Goal: Complete application form: Complete application form

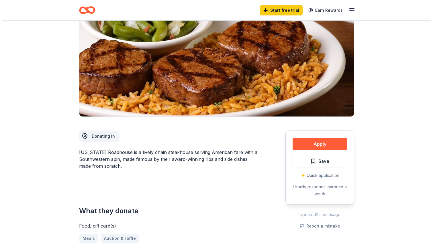
scroll to position [29, 0]
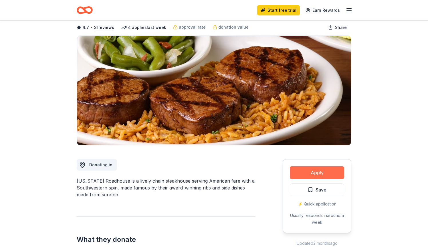
click at [303, 172] on button "Apply" at bounding box center [317, 172] width 54 height 13
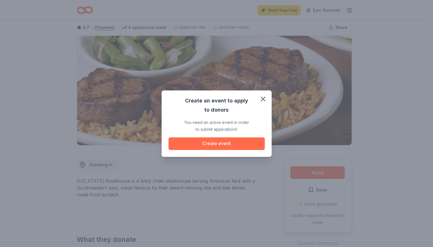
click at [213, 143] on button "Create event" at bounding box center [216, 143] width 96 height 13
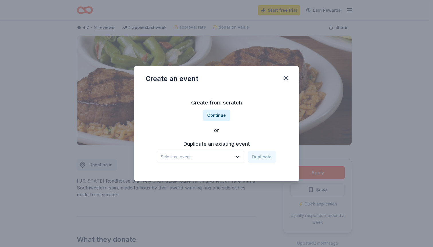
click at [238, 156] on icon "button" at bounding box center [238, 157] width 6 height 6
click at [168, 157] on span "Select an event" at bounding box center [197, 156] width 72 height 7
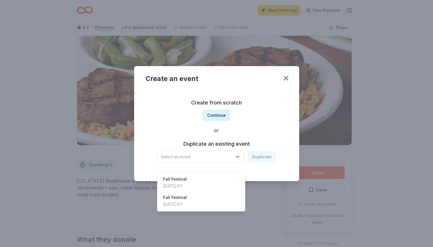
click at [168, 157] on span "Select an event" at bounding box center [197, 156] width 72 height 7
click at [175, 176] on div "Fall Festival" at bounding box center [175, 179] width 24 height 7
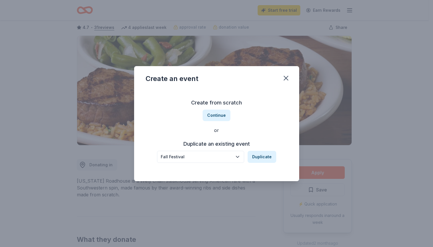
click at [238, 157] on icon "button" at bounding box center [238, 157] width 6 height 6
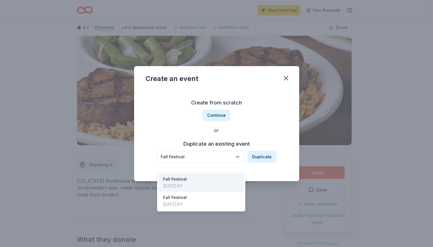
click at [238, 157] on icon "button" at bounding box center [238, 157] width 6 height 6
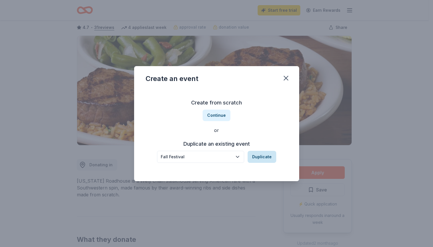
click at [262, 155] on button "Duplicate" at bounding box center [261, 157] width 29 height 12
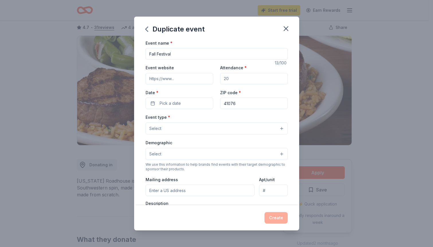
click at [226, 78] on input "Attendance *" at bounding box center [254, 78] width 68 height 11
type input "400"
click at [186, 104] on button "Pick a date" at bounding box center [179, 103] width 68 height 11
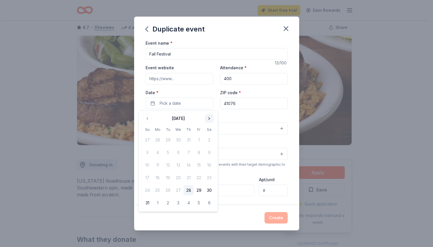
click at [209, 117] on button "Go to next month" at bounding box center [209, 119] width 8 height 8
click at [209, 176] on button "25" at bounding box center [209, 178] width 10 height 10
click at [289, 139] on div "Event name * Fall Festival 13 /100 Event website Attendance * 400 Date * [DATE]…" at bounding box center [216, 123] width 165 height 166
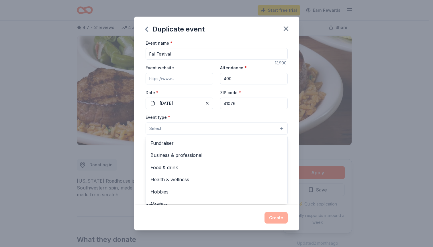
click at [278, 129] on button "Select" at bounding box center [216, 129] width 142 height 12
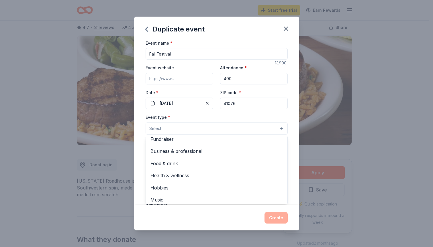
scroll to position [0, 0]
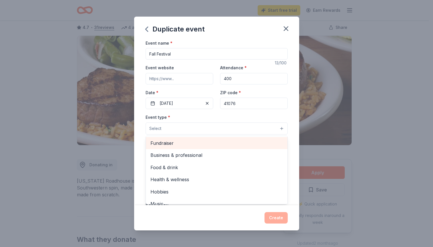
click at [168, 141] on span "Fundraiser" at bounding box center [216, 142] width 132 height 7
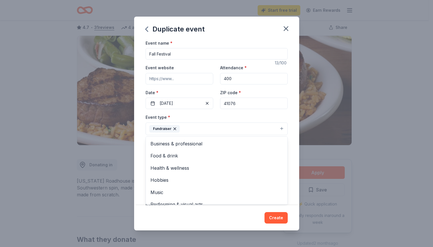
click at [290, 133] on div "Event name * Fall Festival 13 /100 Event website Attendance * 400 Date * [DATE]…" at bounding box center [216, 123] width 165 height 166
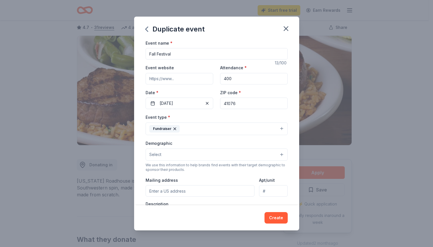
click at [277, 155] on button "Select" at bounding box center [216, 155] width 142 height 12
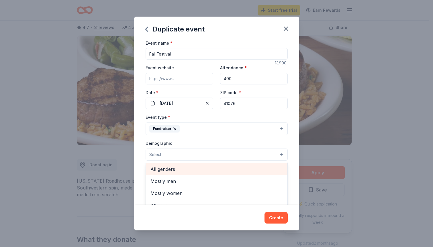
click at [175, 171] on span "All genders" at bounding box center [216, 168] width 132 height 7
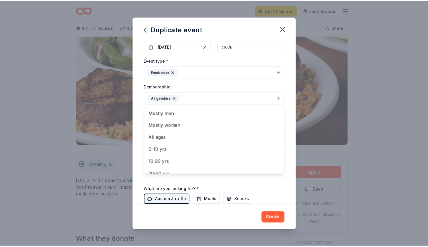
scroll to position [57, 0]
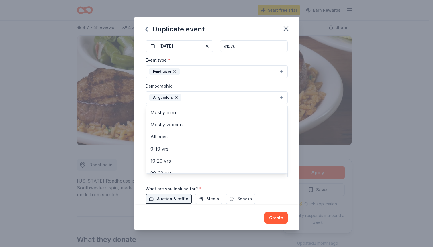
click at [287, 155] on div "Event name * Fall Festival 13 /100 Event website Attendance * 400 Date * [DATE]…" at bounding box center [216, 123] width 165 height 166
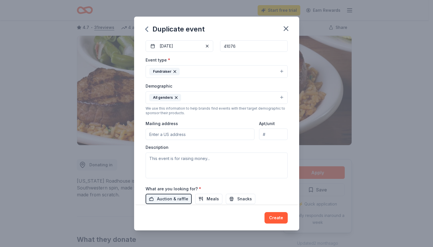
click at [150, 135] on input "Mailing address" at bounding box center [199, 134] width 109 height 11
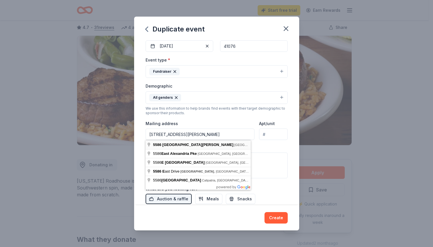
type input "[STREET_ADDRESS][PERSON_NAME]"
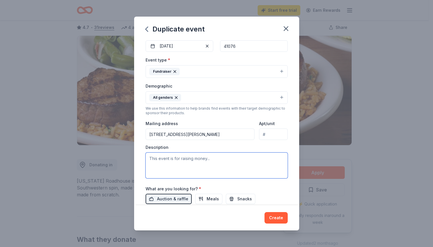
click at [150, 159] on textarea at bounding box center [216, 166] width 142 height 26
drag, startPoint x: 150, startPoint y: 159, endPoint x: 174, endPoint y: 168, distance: 25.6
click at [174, 168] on textarea at bounding box center [216, 166] width 142 height 26
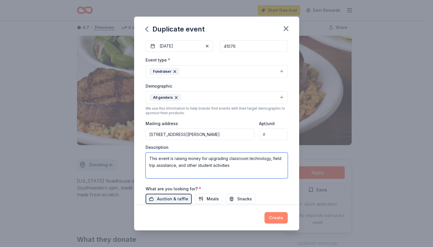
type textarea "This event is raising money for upgrading classroom technology, field trip assi…"
click at [272, 218] on button "Create" at bounding box center [275, 217] width 23 height 11
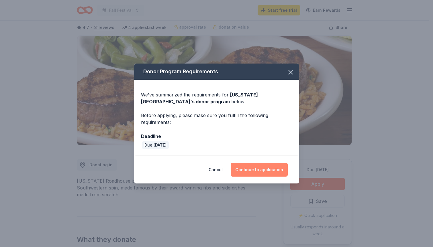
click at [254, 169] on button "Continue to application" at bounding box center [258, 170] width 57 height 14
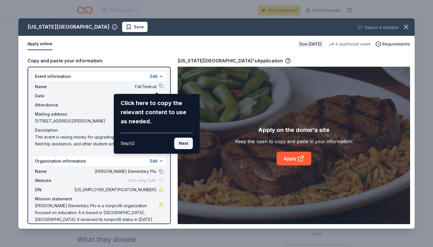
click at [181, 142] on button "Next" at bounding box center [183, 143] width 19 height 11
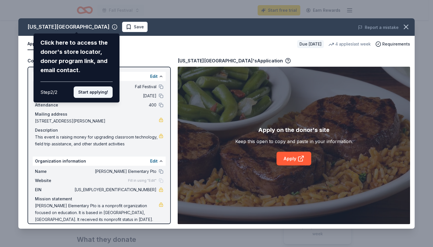
click at [88, 92] on button "Start applying!" at bounding box center [93, 91] width 39 height 11
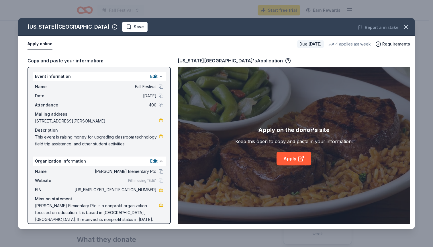
click at [159, 76] on button at bounding box center [161, 76] width 5 height 5
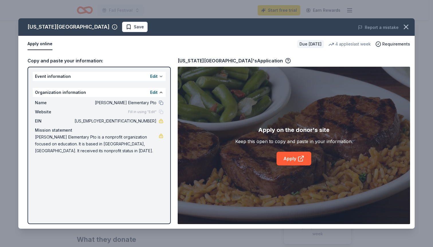
click at [155, 76] on button "Edit" at bounding box center [153, 76] width 7 height 7
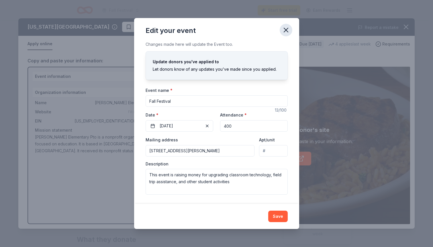
click at [285, 31] on icon "button" at bounding box center [286, 30] width 4 height 4
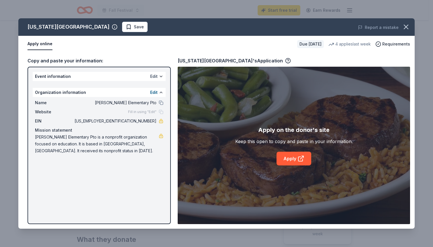
click at [155, 77] on button "Edit" at bounding box center [153, 76] width 7 height 7
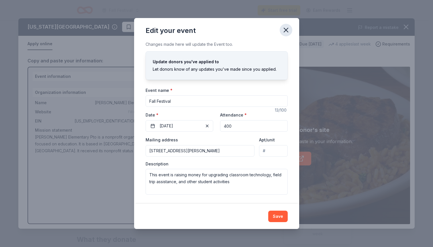
click at [287, 29] on icon "button" at bounding box center [286, 30] width 8 height 8
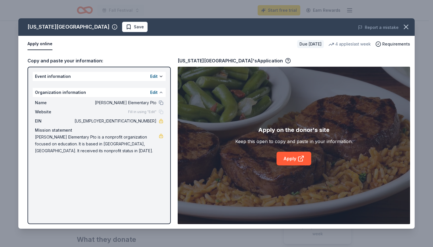
click at [160, 92] on button at bounding box center [161, 92] width 5 height 5
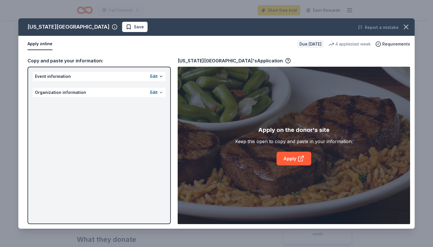
click at [160, 92] on button at bounding box center [161, 92] width 5 height 5
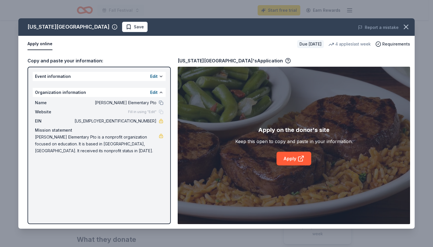
click at [159, 57] on div "Copy and paste your information: Event information Edit Organization informatio…" at bounding box center [216, 140] width 396 height 176
click at [37, 44] on button "Apply online" at bounding box center [39, 44] width 25 height 12
click at [36, 44] on button "Apply online" at bounding box center [39, 44] width 25 height 12
click at [124, 180] on div "Event information Edit Organization information Edit Name [PERSON_NAME] Element…" at bounding box center [98, 145] width 143 height 157
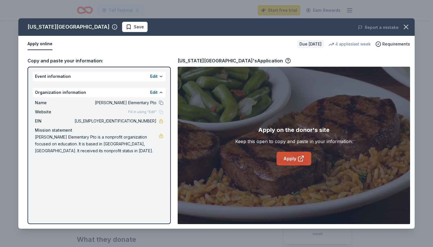
click at [293, 159] on link "Apply" at bounding box center [293, 159] width 35 height 14
click at [285, 60] on icon "button" at bounding box center [288, 61] width 6 height 6
click at [290, 56] on div "Copy and paste your information: Event information Edit Organization informatio…" at bounding box center [216, 140] width 396 height 176
click at [292, 158] on link "Apply" at bounding box center [293, 159] width 35 height 14
click at [134, 25] on span "Save" at bounding box center [139, 26] width 10 height 7
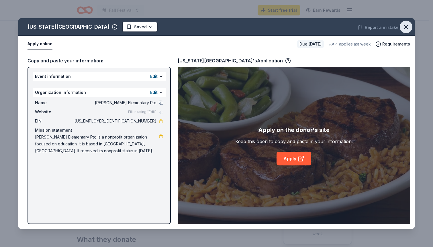
click at [405, 24] on icon "button" at bounding box center [406, 27] width 8 height 8
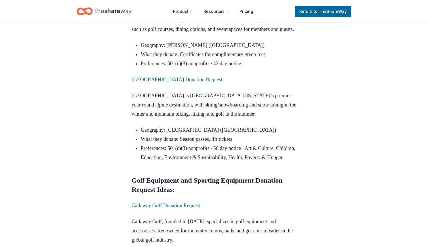
scroll to position [2062, 0]
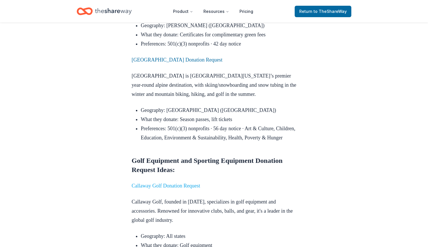
click at [179, 183] on link "Callaway Golf Donation Request" at bounding box center [166, 186] width 68 height 6
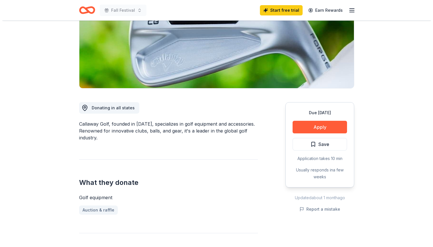
scroll to position [86, 0]
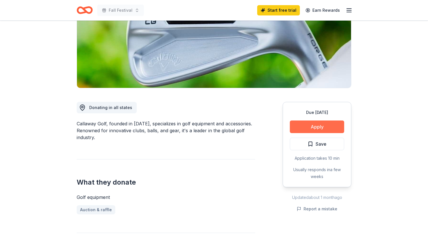
click at [316, 126] on button "Apply" at bounding box center [317, 127] width 54 height 13
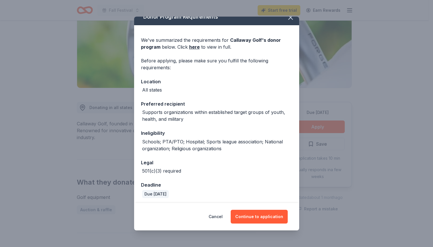
scroll to position [9, 0]
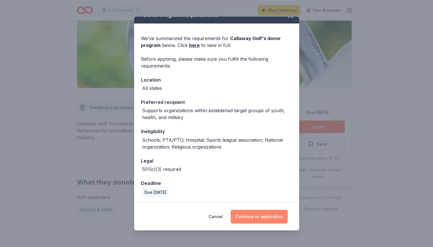
click at [256, 216] on button "Continue to application" at bounding box center [258, 217] width 57 height 14
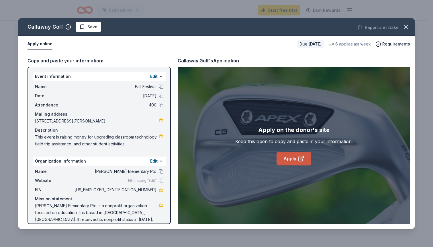
click at [298, 157] on icon at bounding box center [300, 158] width 7 height 7
